Goal: Transaction & Acquisition: Purchase product/service

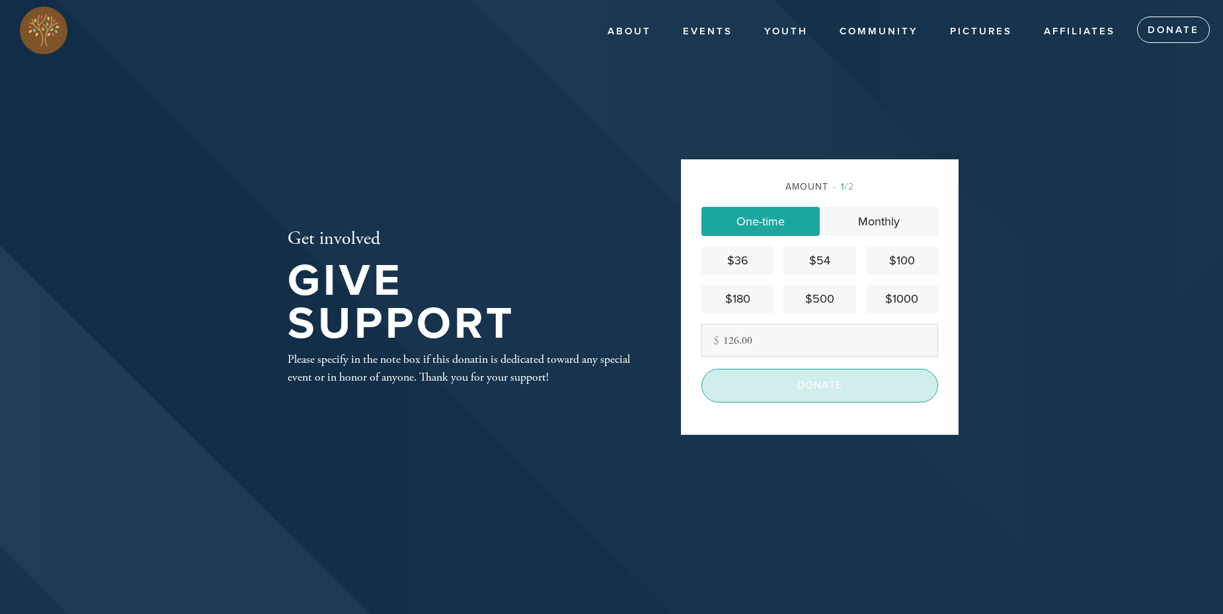
type input "126.00"
click at [800, 376] on input "Donate" at bounding box center [819, 385] width 237 height 33
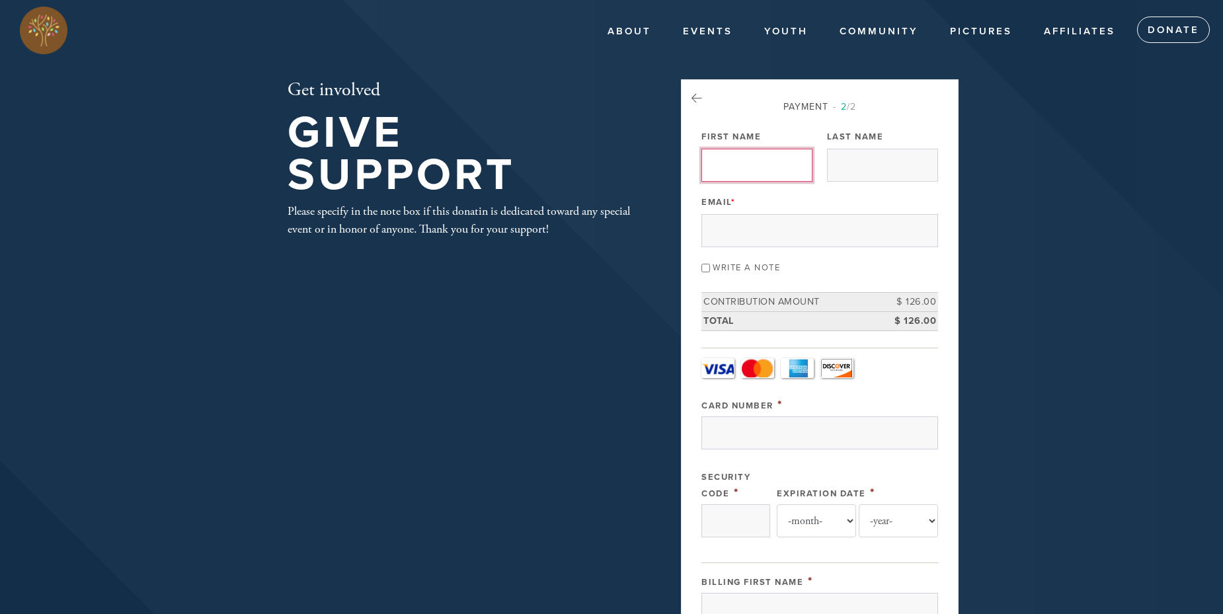
click at [755, 167] on input "First Name" at bounding box center [756, 165] width 111 height 33
type input "Yehudah"
type input "Zvi"
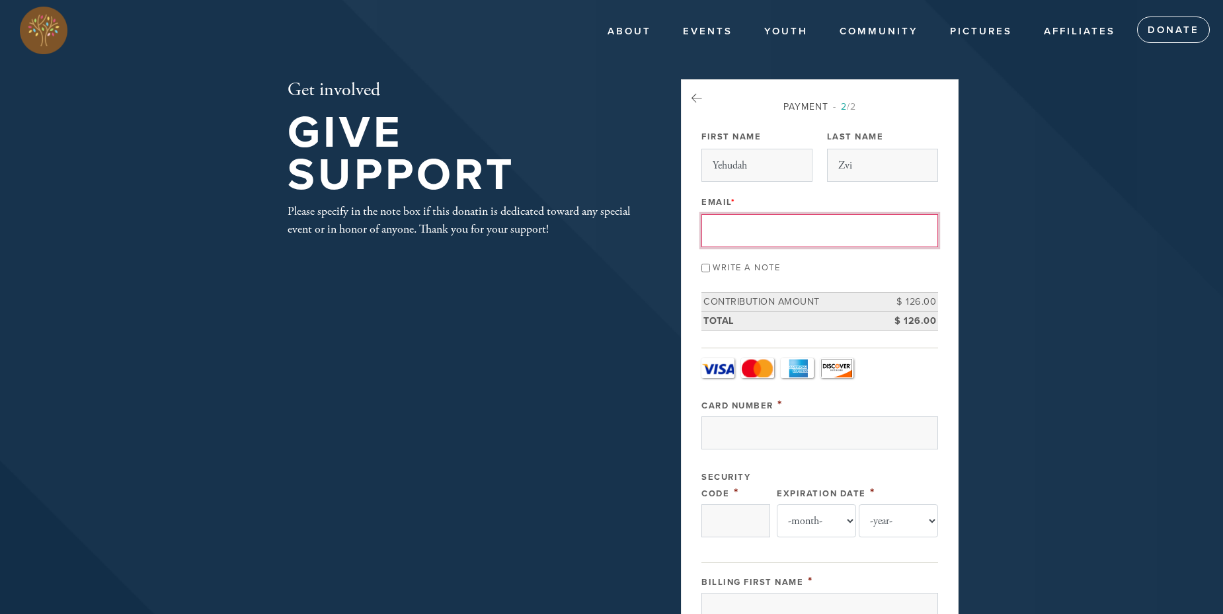
click at [794, 235] on input "Email *" at bounding box center [819, 230] width 237 height 33
paste input "[EMAIL_ADDRESS][DOMAIN_NAME]"
type input "[EMAIL_ADDRESS][DOMAIN_NAME]"
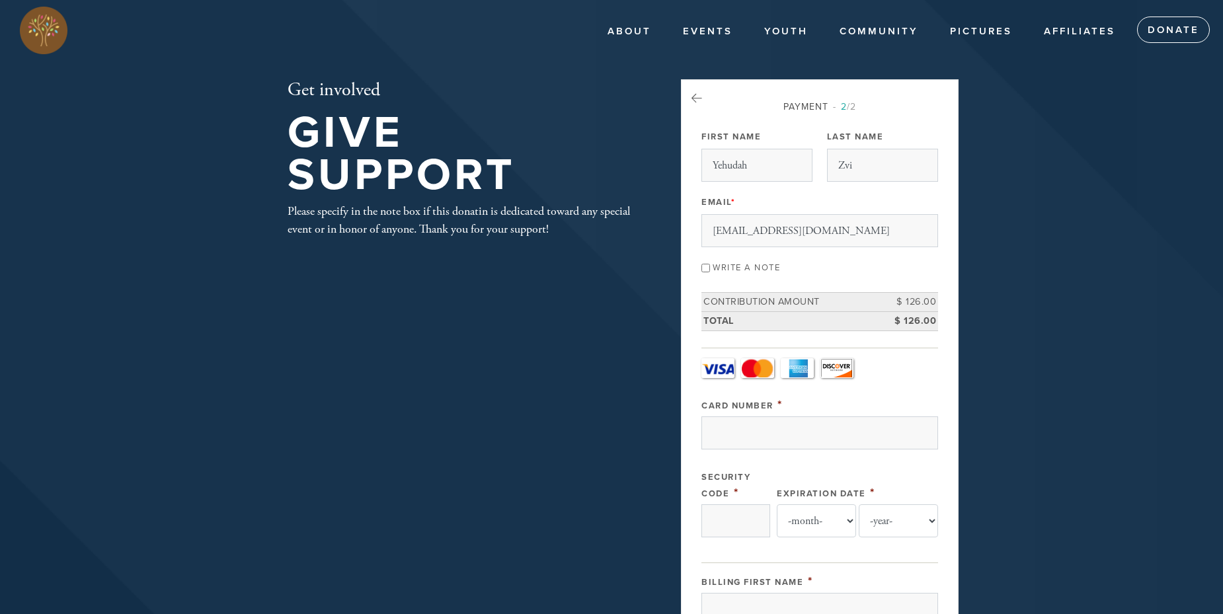
click at [707, 270] on input "Write a note" at bounding box center [705, 268] width 9 height 9
checkbox input "true"
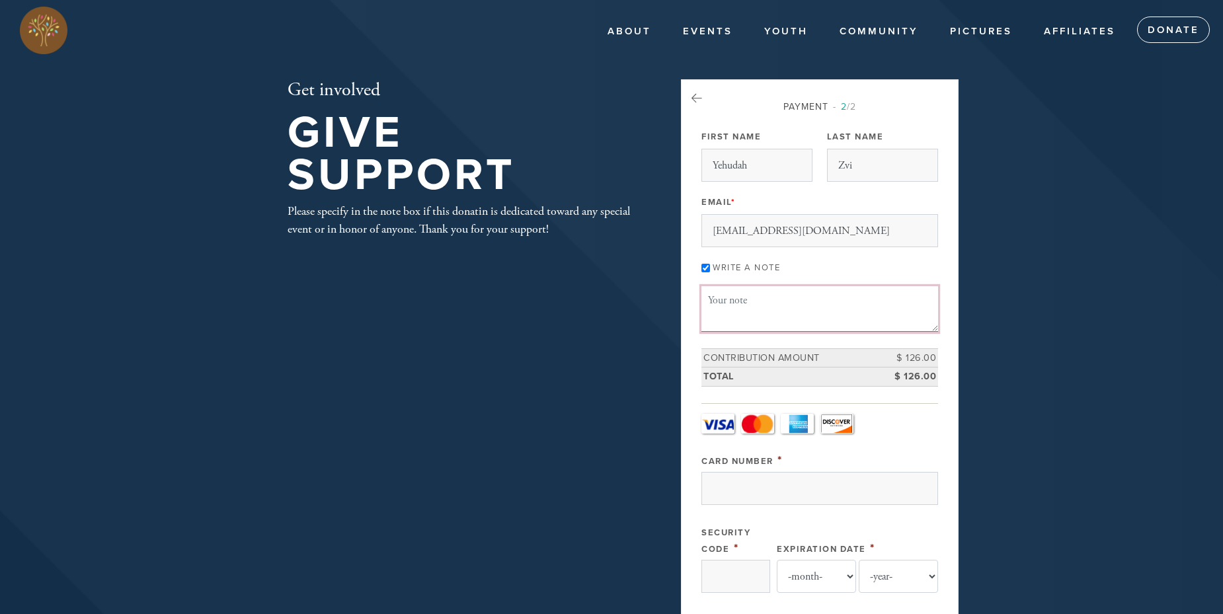
click at [719, 316] on textarea "Message or dedication" at bounding box center [819, 308] width 237 height 45
paste textarea "Please use this donation wherever the Shul feels it is best needed. [PERSON_NAM…"
type textarea "Please use this donation wherever the Shul feels it is best needed. [PERSON_NAM…"
click at [785, 492] on input "Card Number" at bounding box center [819, 488] width 237 height 33
type input "[CREDIT_CARD_NUMBER]"
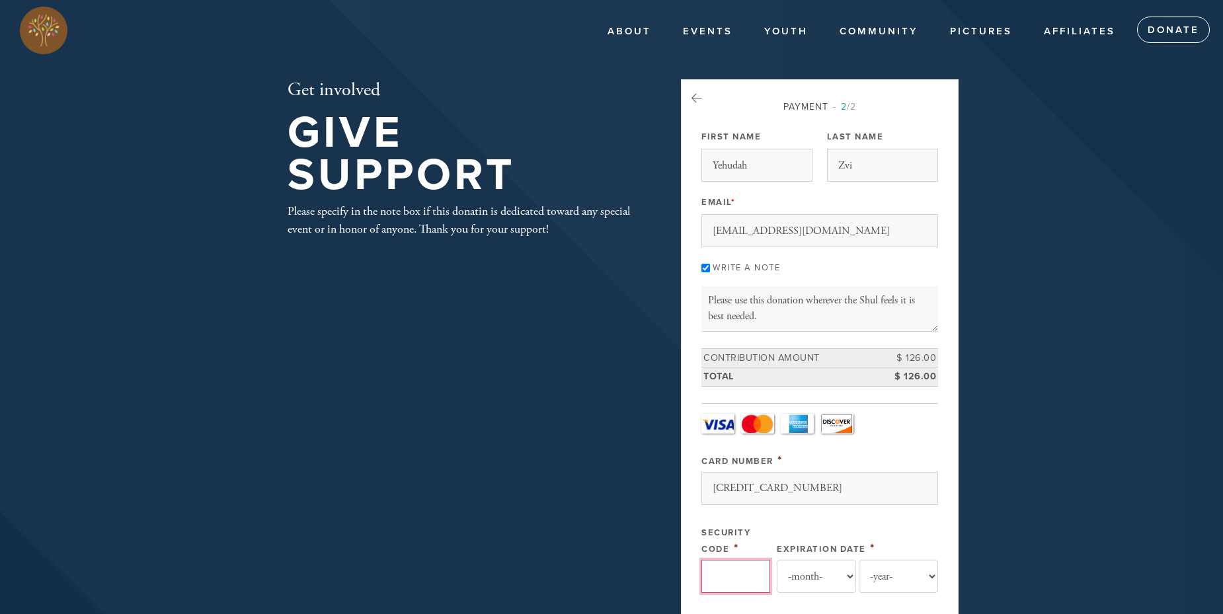
click at [736, 572] on input "Security Code" at bounding box center [735, 576] width 69 height 33
type input "746"
click at [848, 574] on select "-month- Jan Feb Mar Apr May Jun [DATE] Aug Sep Oct Nov Dec" at bounding box center [816, 576] width 79 height 33
select select "7"
click at [777, 560] on select "-month- Jan Feb Mar Apr May Jun [DATE] Aug Sep Oct Nov Dec" at bounding box center [816, 576] width 79 height 33
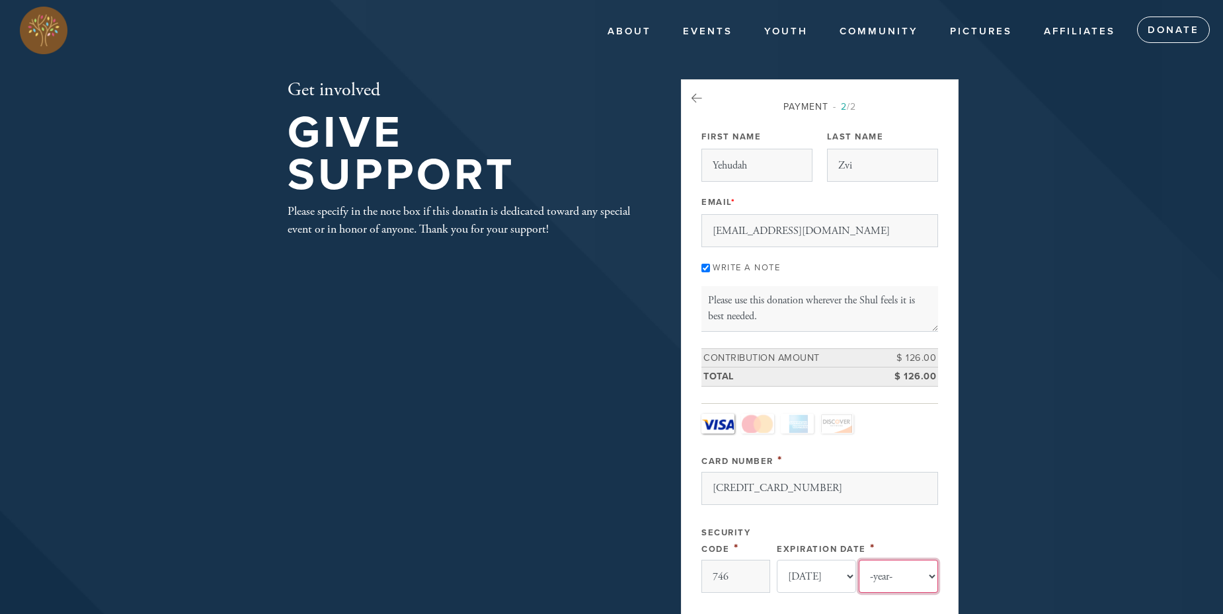
click at [930, 577] on select "-year- 2025 2026 2027 2028 2029 2030 2031 2032 2033 2034 2035" at bounding box center [898, 576] width 79 height 33
select select "2027"
click at [859, 560] on select "-year- 2025 2026 2027 2028 2029 2030 2031 2032 2033 2034 2035" at bounding box center [898, 576] width 79 height 33
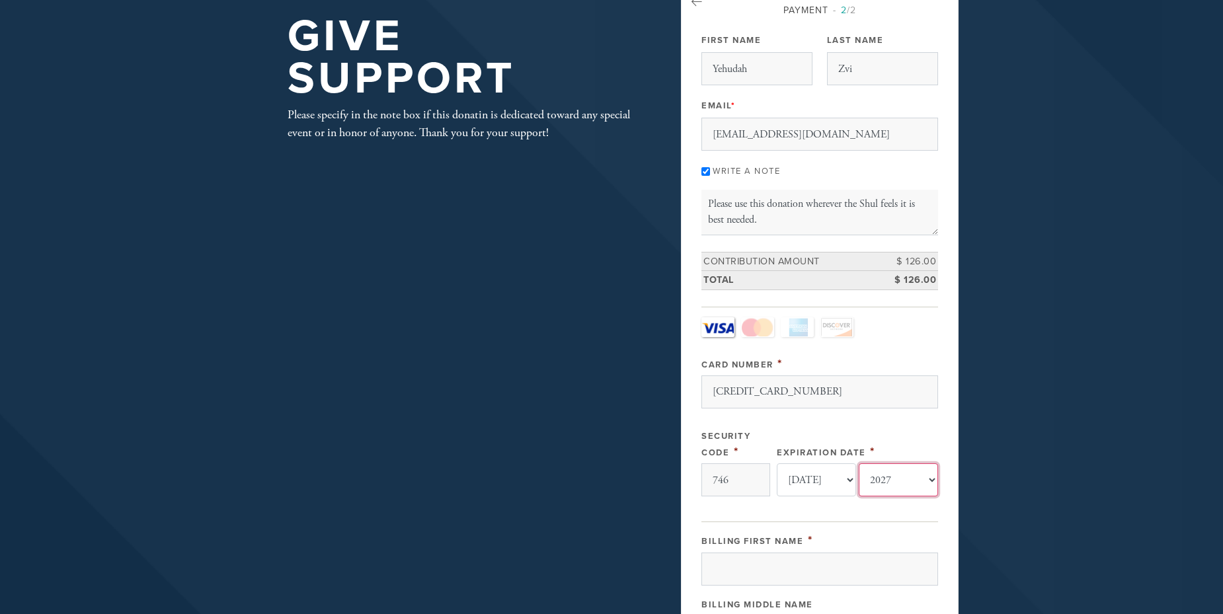
scroll to position [198, 0]
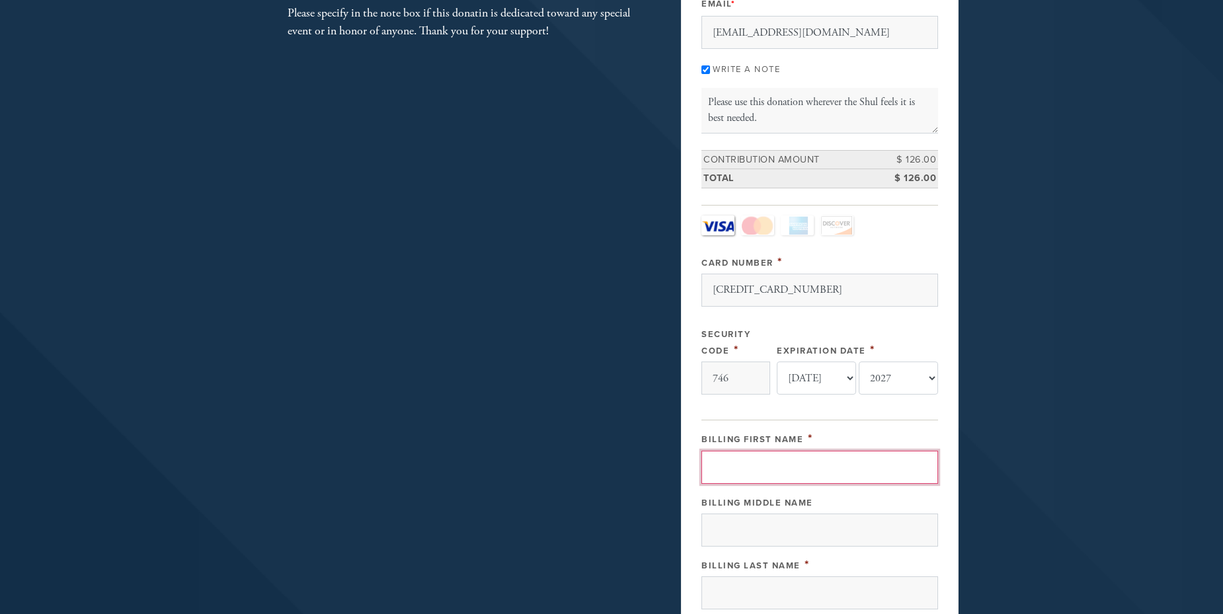
click at [852, 477] on input "Billing First Name" at bounding box center [819, 467] width 237 height 33
type input "[PERSON_NAME]"
click at [812, 590] on input "Billing Last Name" at bounding box center [819, 592] width 237 height 33
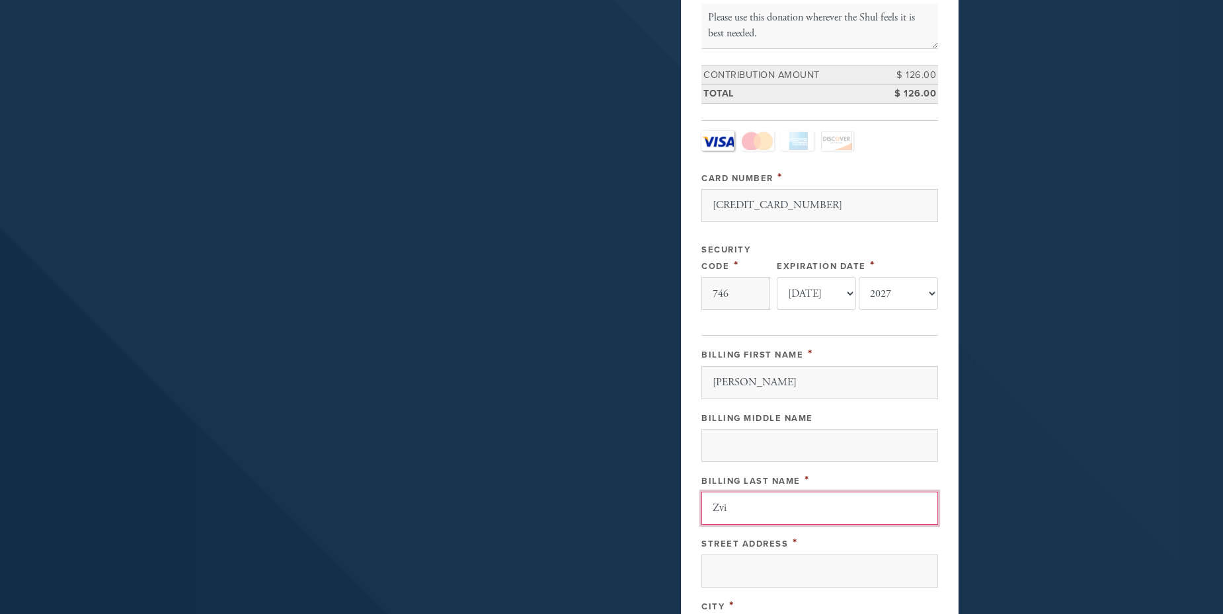
scroll to position [397, 0]
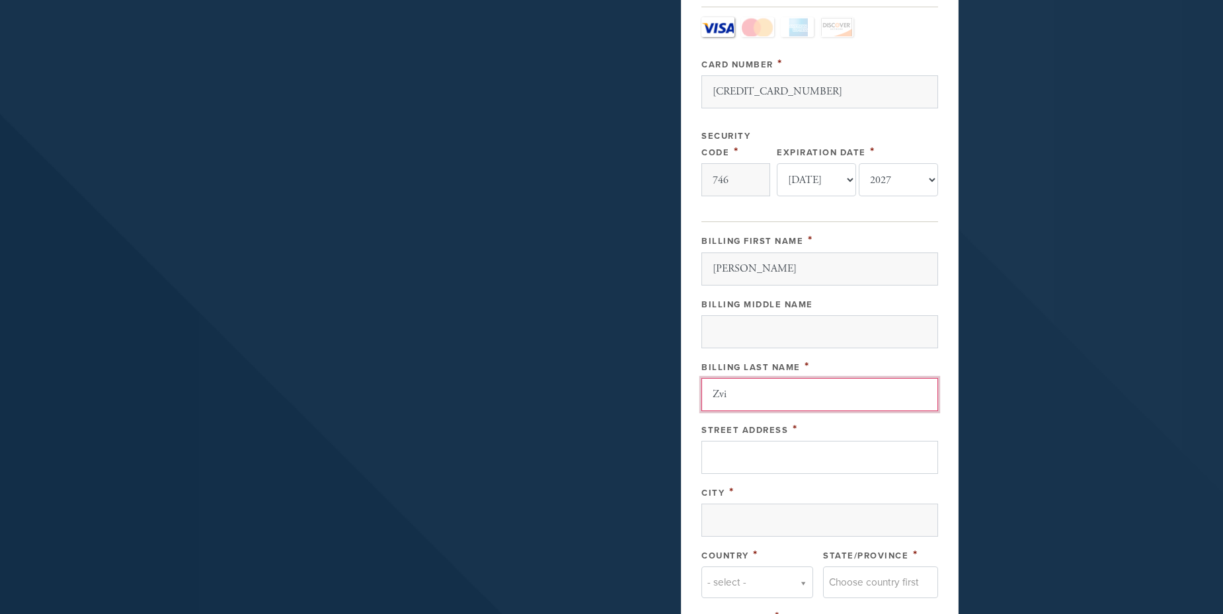
type input "Zvi"
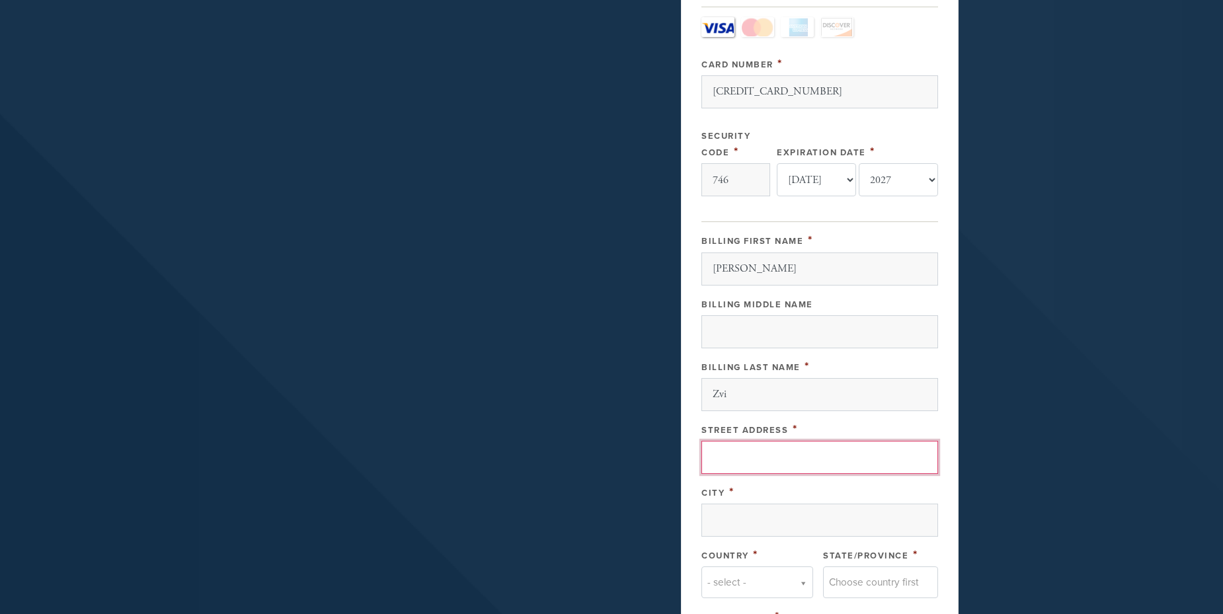
click at [778, 455] on input "Street Address" at bounding box center [819, 457] width 237 height 33
type input "PO BOX 672"
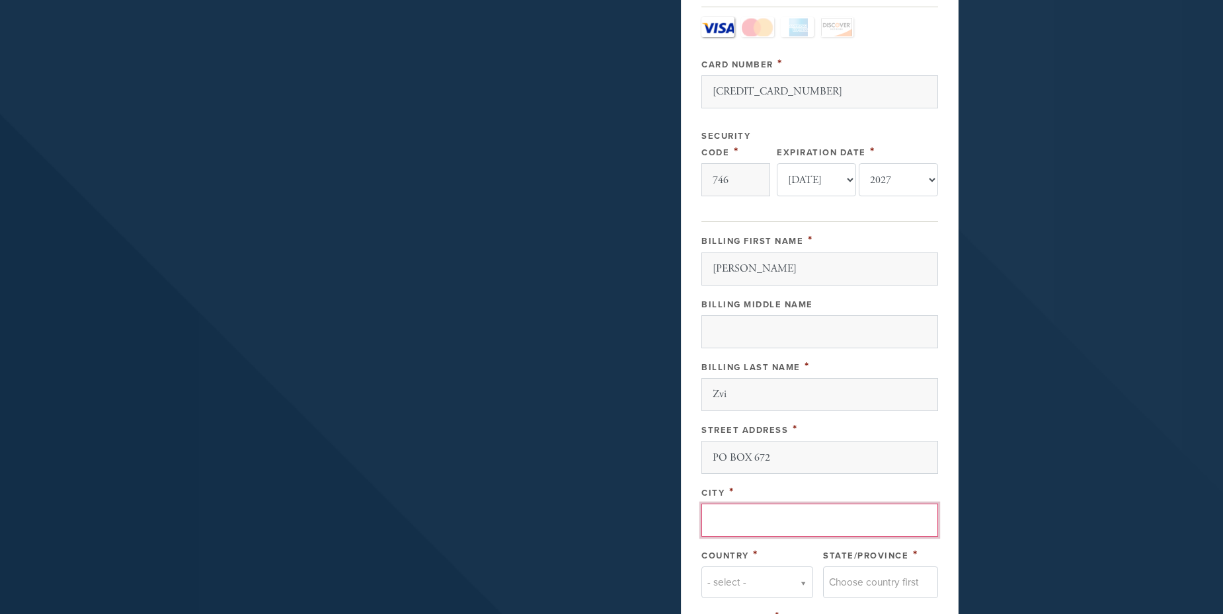
click at [779, 516] on input "City" at bounding box center [819, 520] width 237 height 33
type input "[PERSON_NAME]"
type input "u"
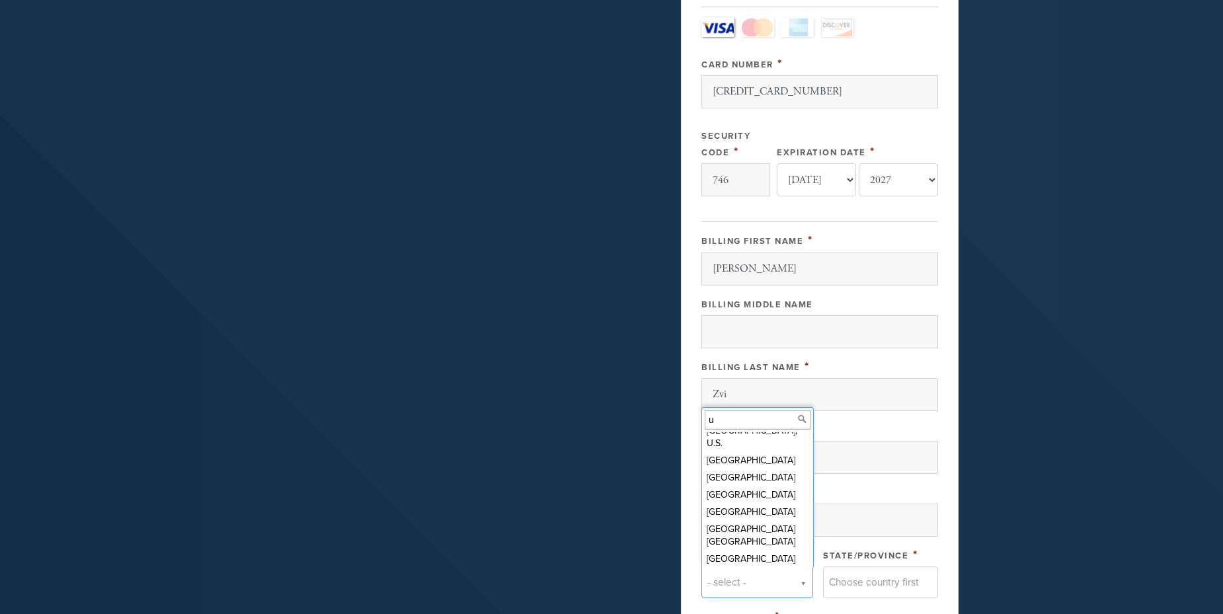
scroll to position [53, 0]
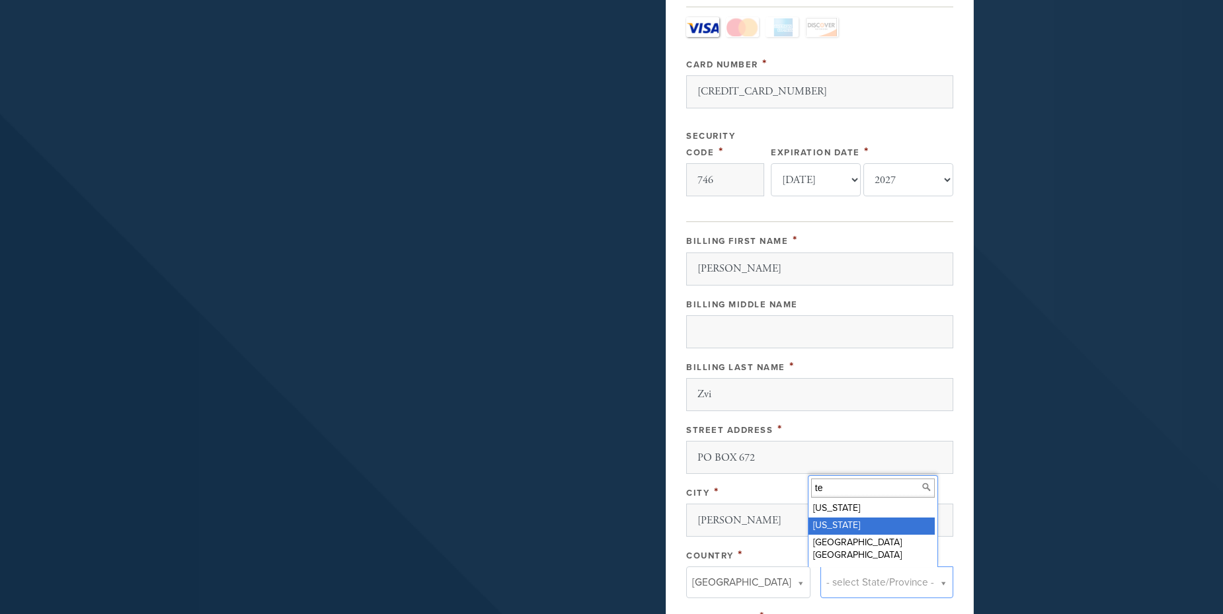
type input "te"
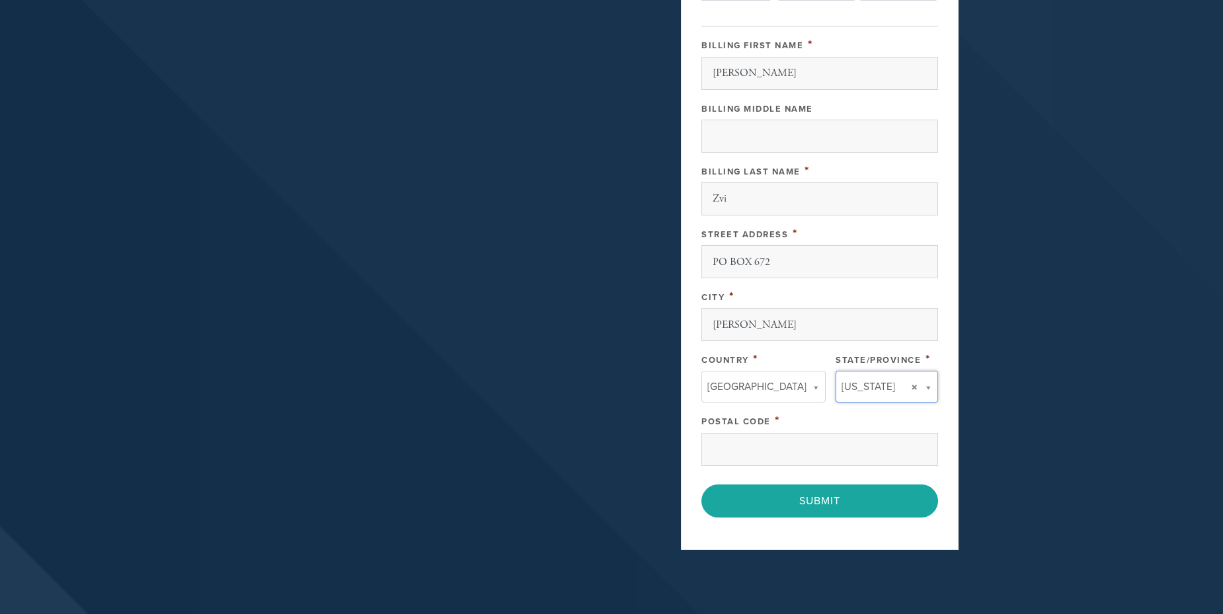
scroll to position [595, 0]
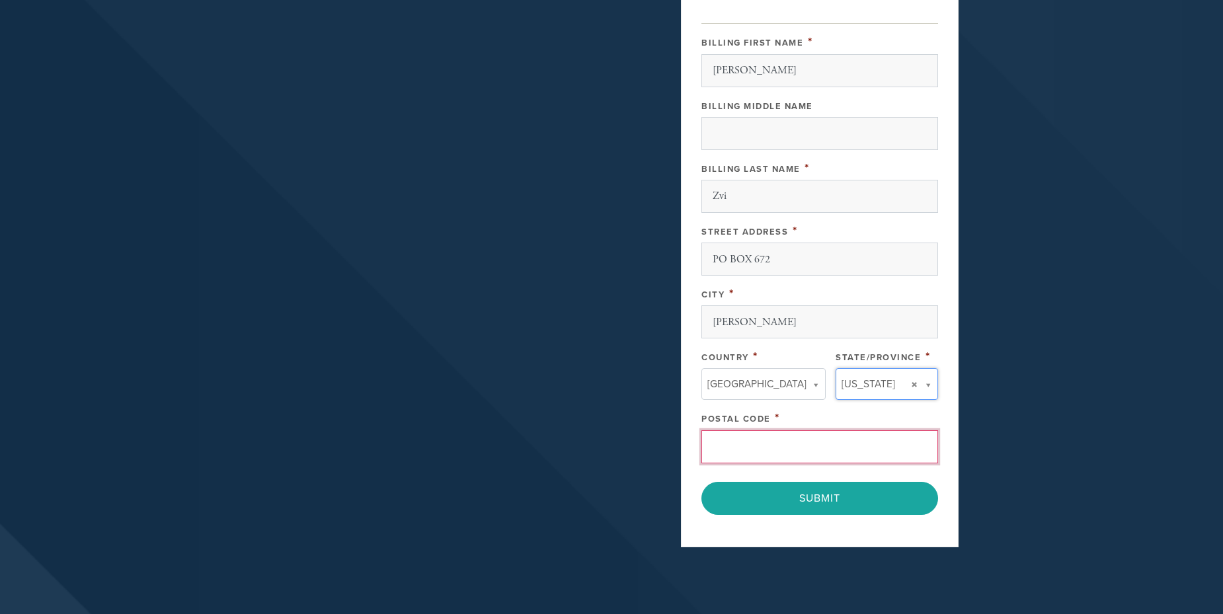
click at [775, 456] on input "Postal Code" at bounding box center [819, 446] width 237 height 33
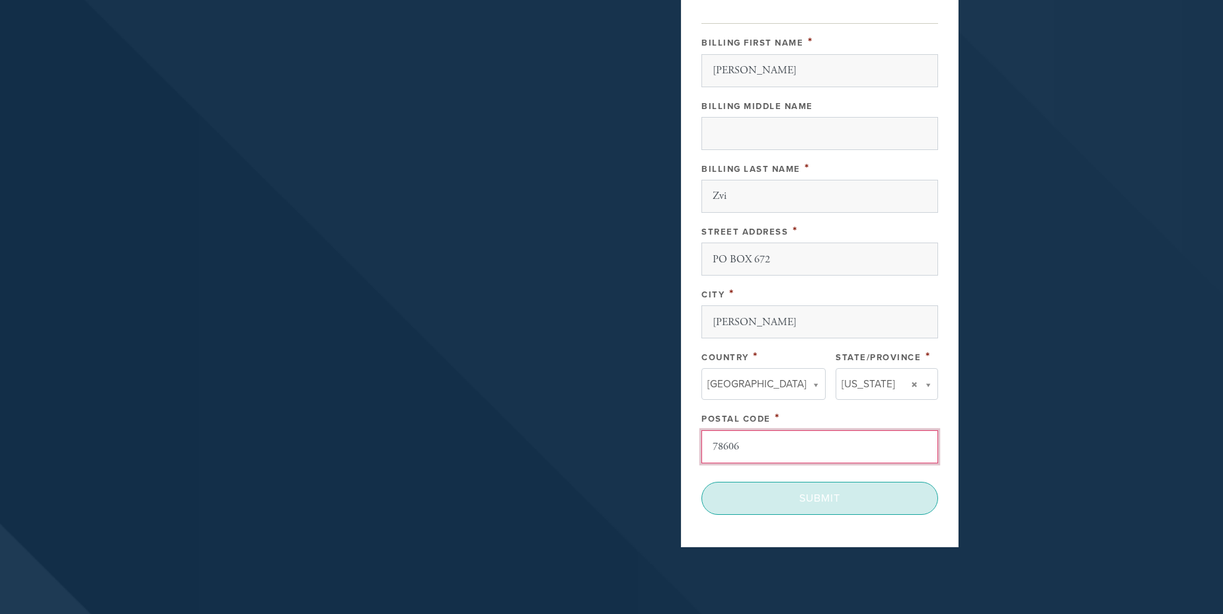
type input "78606"
click at [859, 504] on input "Submit" at bounding box center [819, 498] width 237 height 33
